Goal: Find specific page/section: Find specific page/section

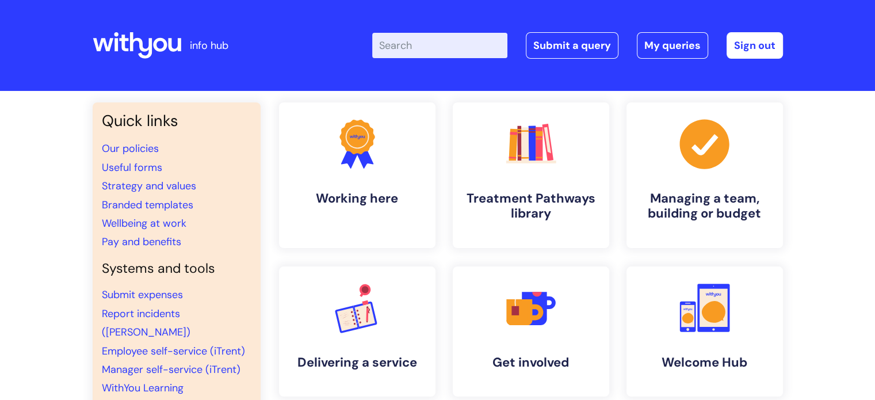
click at [459, 63] on div "Enter your search term here... Search Submit a query My queries Welcome Emma To…" at bounding box center [523, 46] width 519 height 68
click at [456, 55] on input "Enter your search term here..." at bounding box center [439, 45] width 135 height 25
type input "new contract form"
click button "Search" at bounding box center [0, 0] width 0 height 0
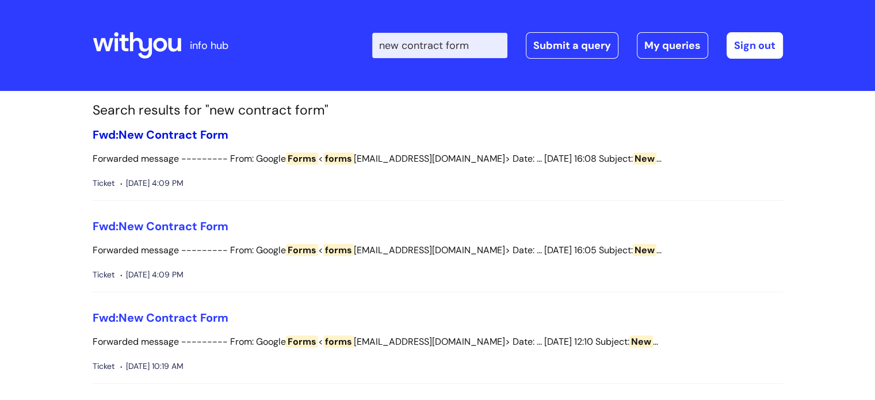
click at [201, 135] on link "Fwd: New Contract Form" at bounding box center [161, 134] width 136 height 15
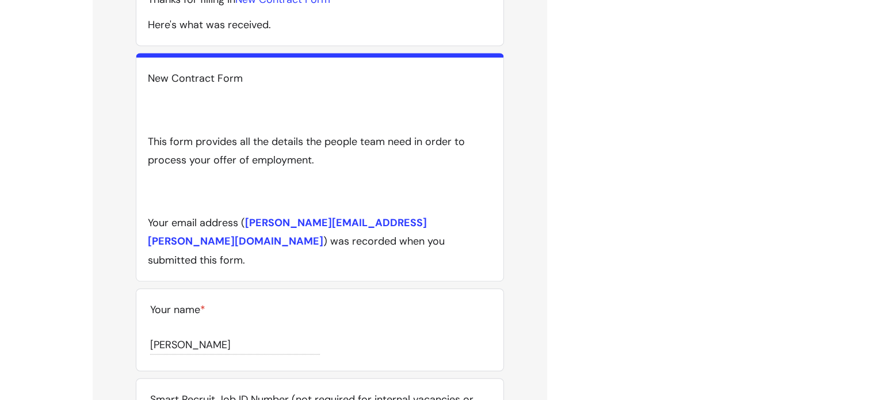
scroll to position [609, 0]
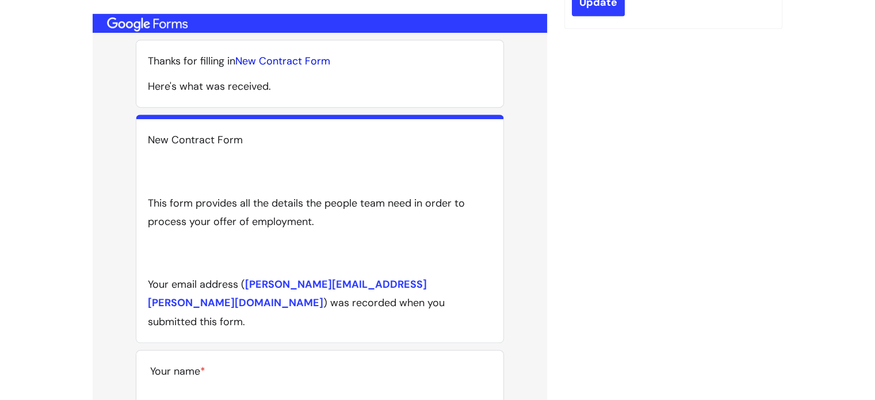
click at [288, 56] on link "New Contract Form" at bounding box center [282, 61] width 95 height 14
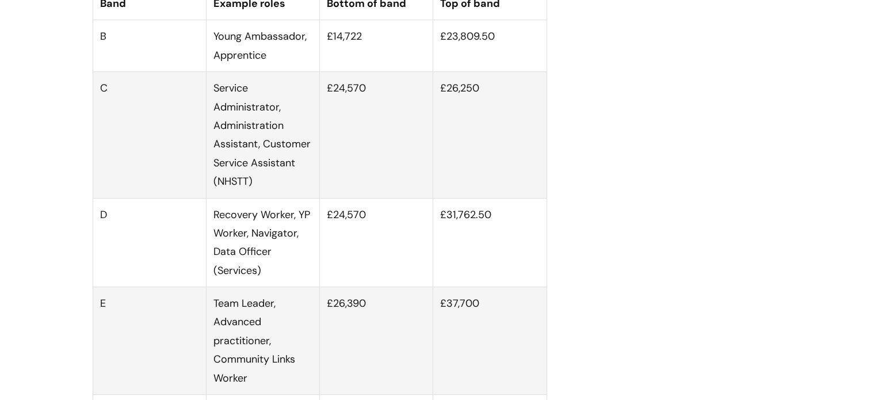
scroll to position [863, 0]
